Goal: Information Seeking & Learning: Compare options

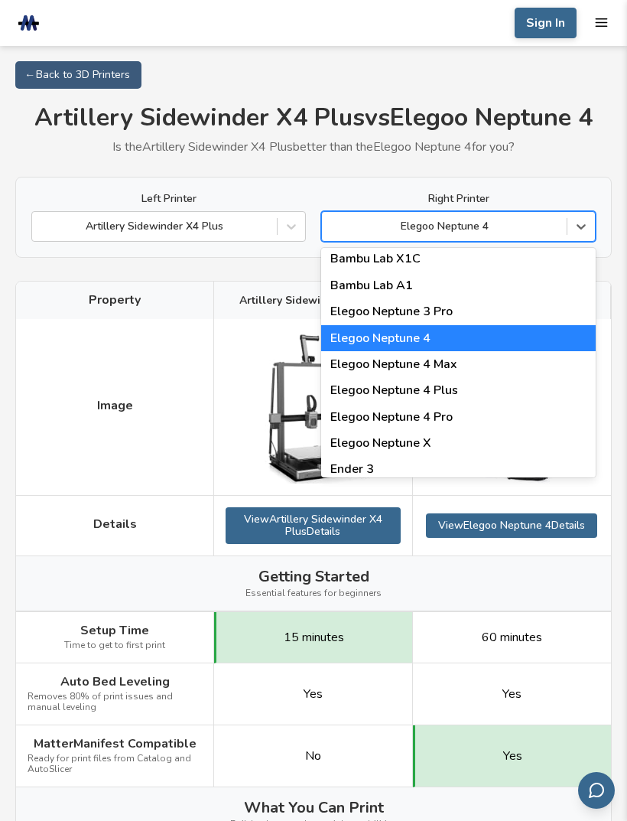
scroll to position [1217, 0]
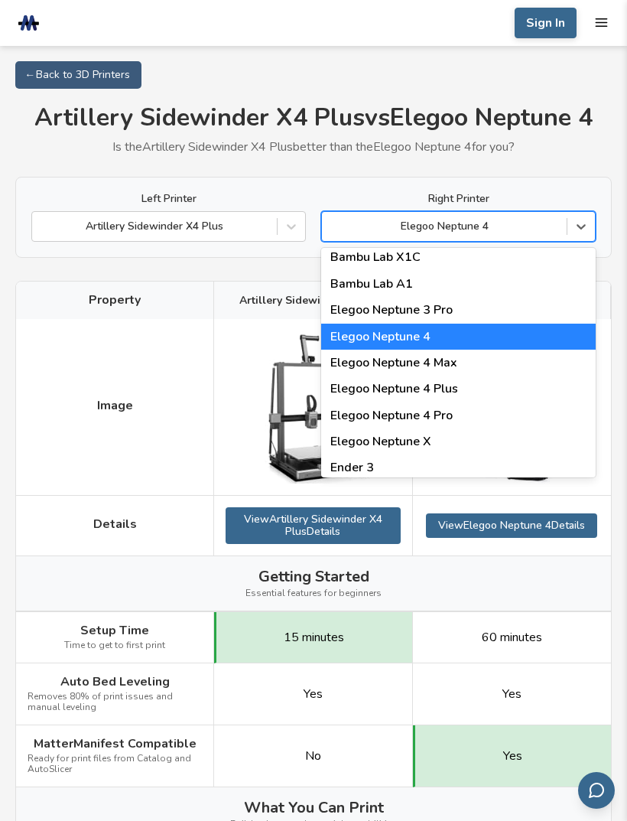
click at [469, 376] on div "Elegoo Neptune 4 Plus" at bounding box center [458, 389] width 275 height 26
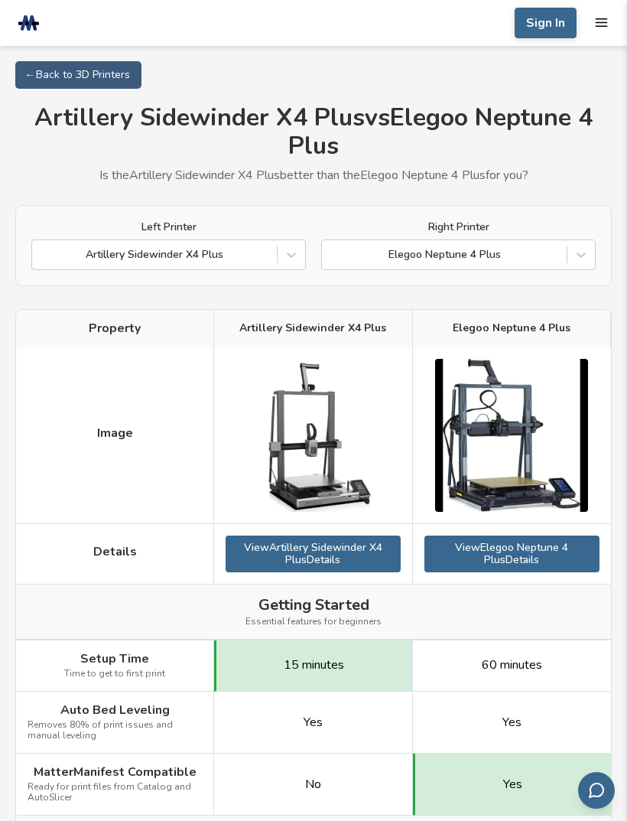
click at [330, 558] on link "View Artillery Sidewinder X4 Plus Details" at bounding box center [313, 554] width 174 height 37
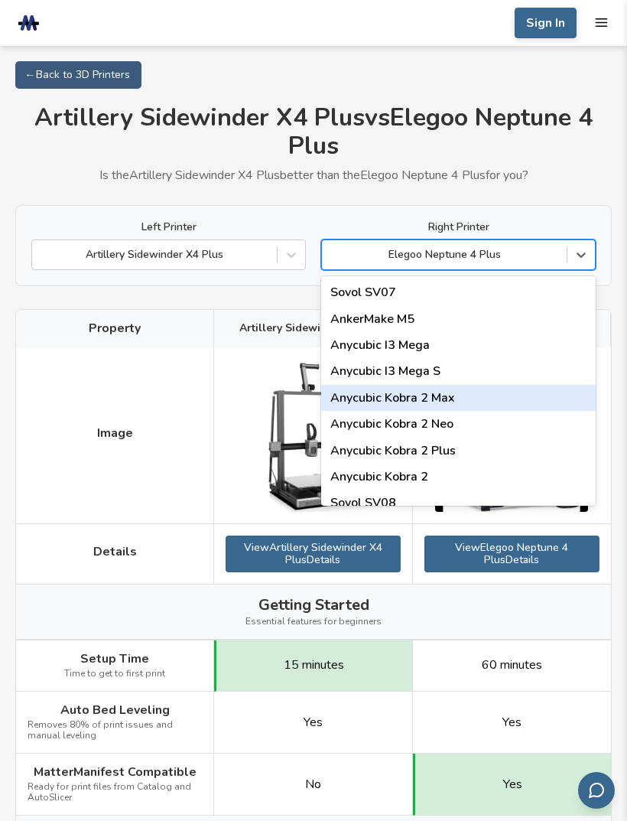
click at [436, 395] on div "Anycubic Kobra 2 Max" at bounding box center [458, 398] width 275 height 26
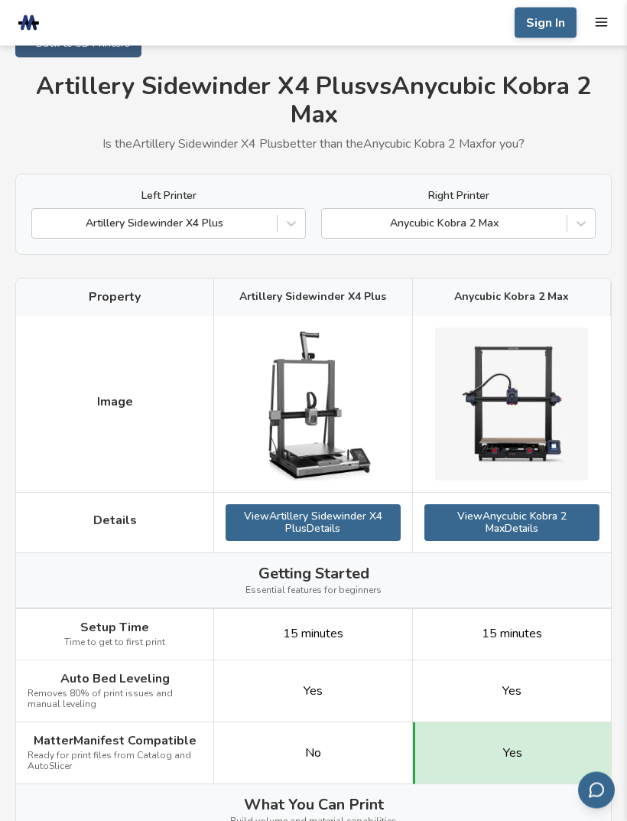
scroll to position [15, 0]
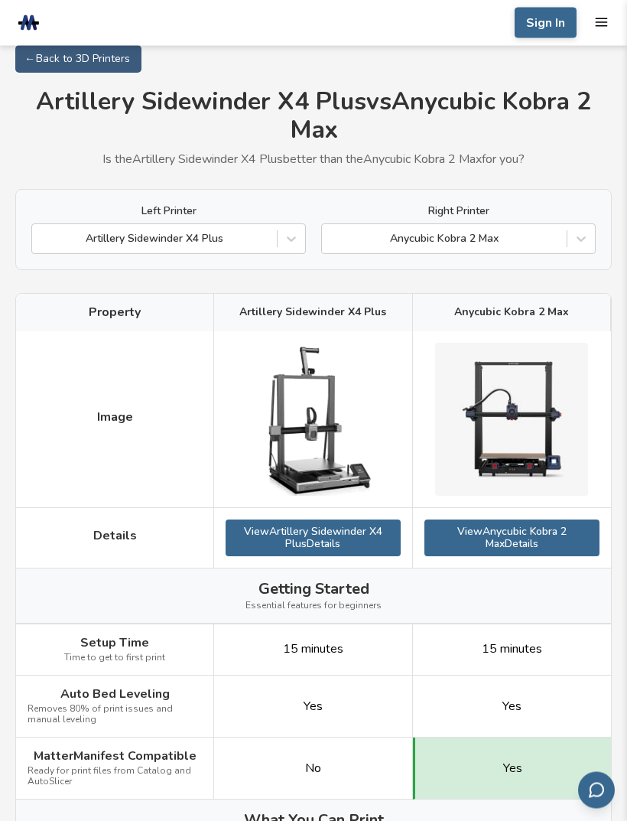
click at [544, 528] on link "View Anycubic Kobra 2 Max Details" at bounding box center [512, 538] width 175 height 37
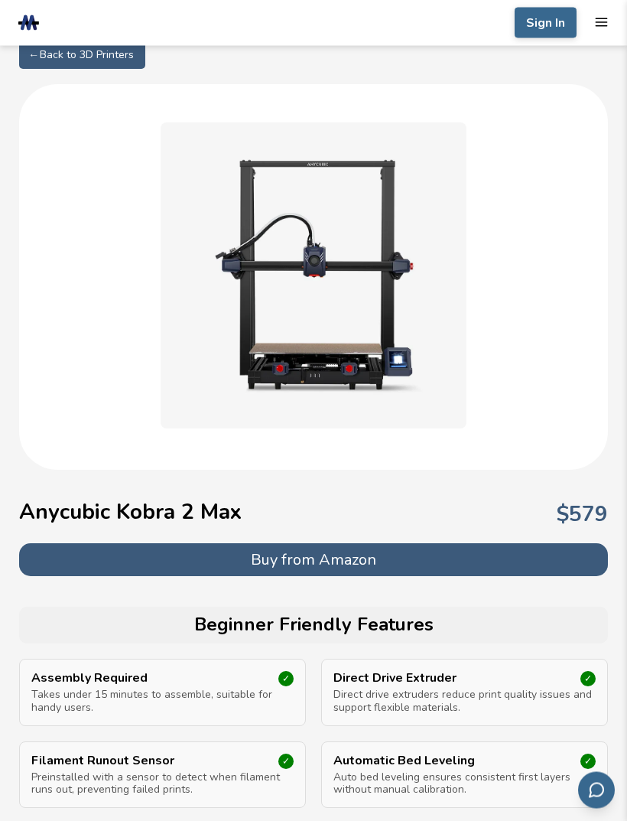
scroll to position [16, 0]
